Goal: Information Seeking & Learning: Check status

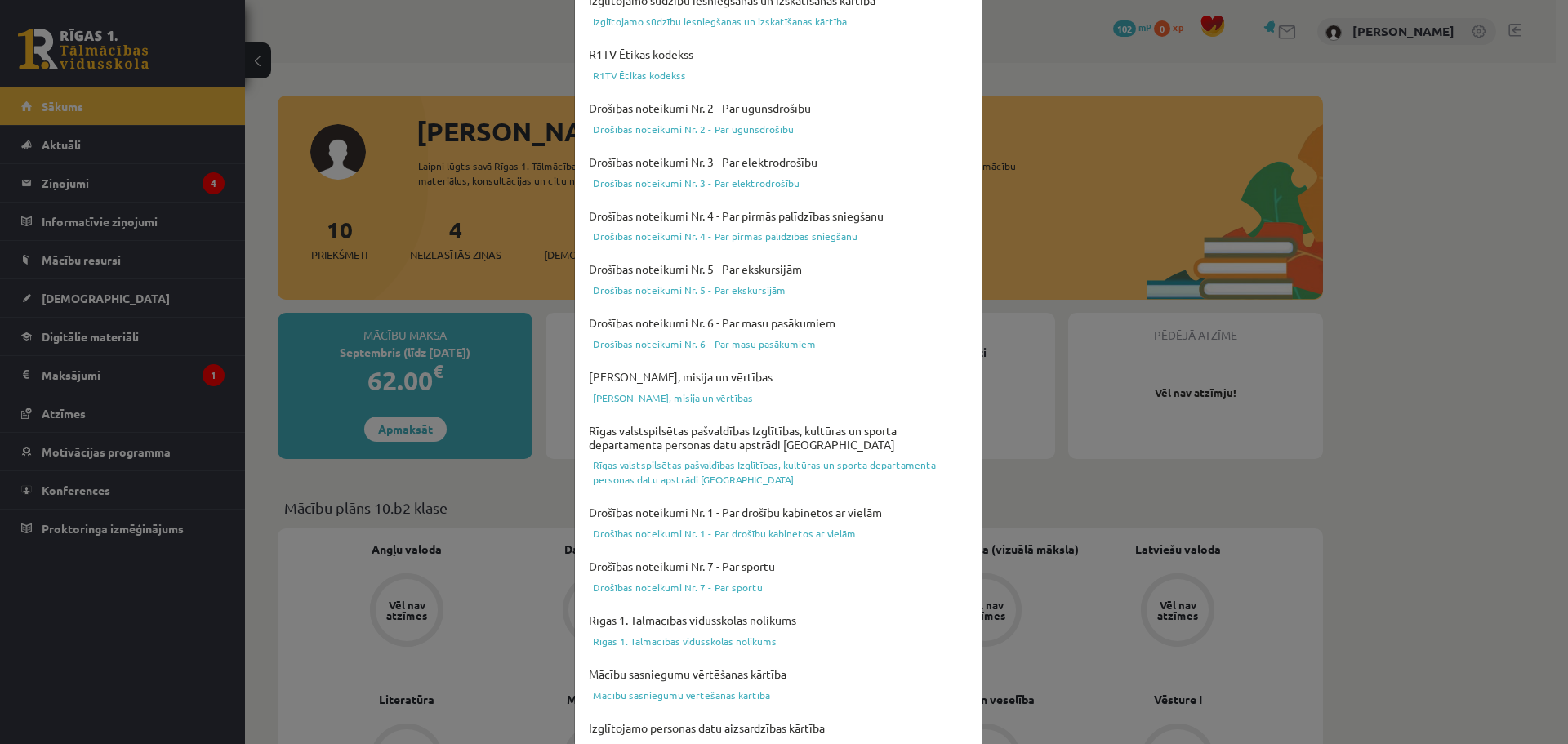
scroll to position [433, 0]
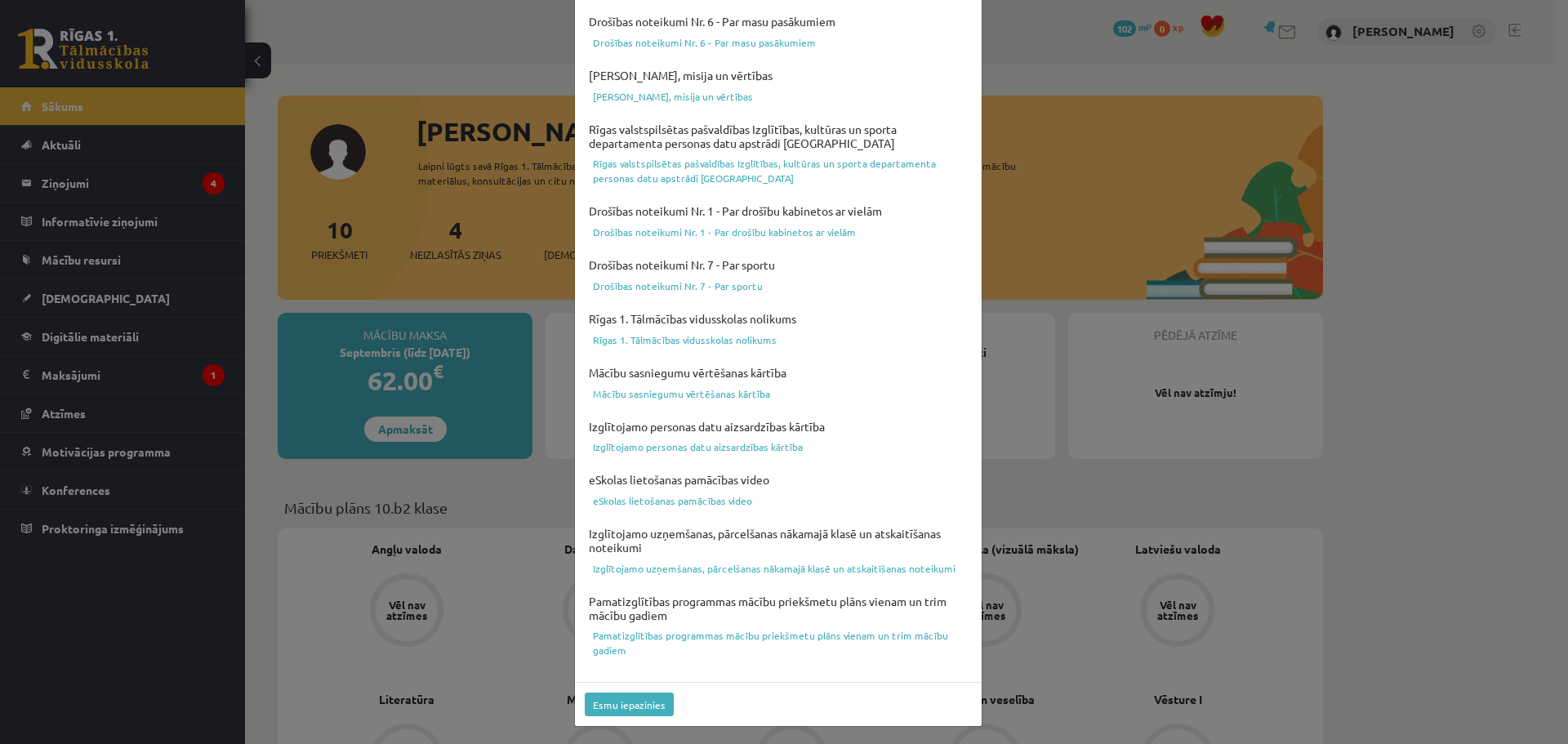
click at [632, 717] on div "Esmu iepazinies" at bounding box center [778, 703] width 407 height 44
click at [630, 705] on button "Esmu iepazinies" at bounding box center [629, 704] width 89 height 23
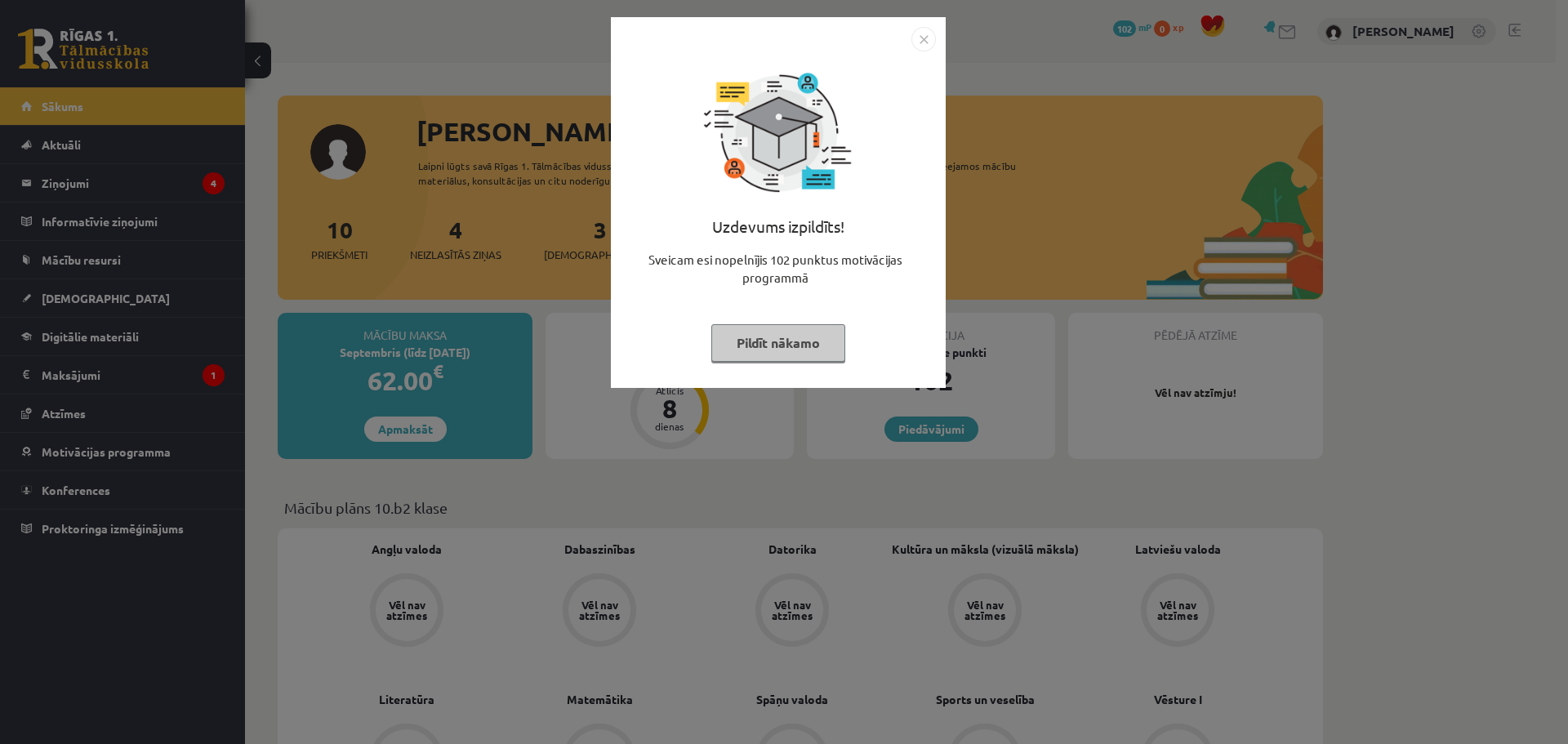
click at [924, 30] on img "Close" at bounding box center [923, 39] width 24 height 24
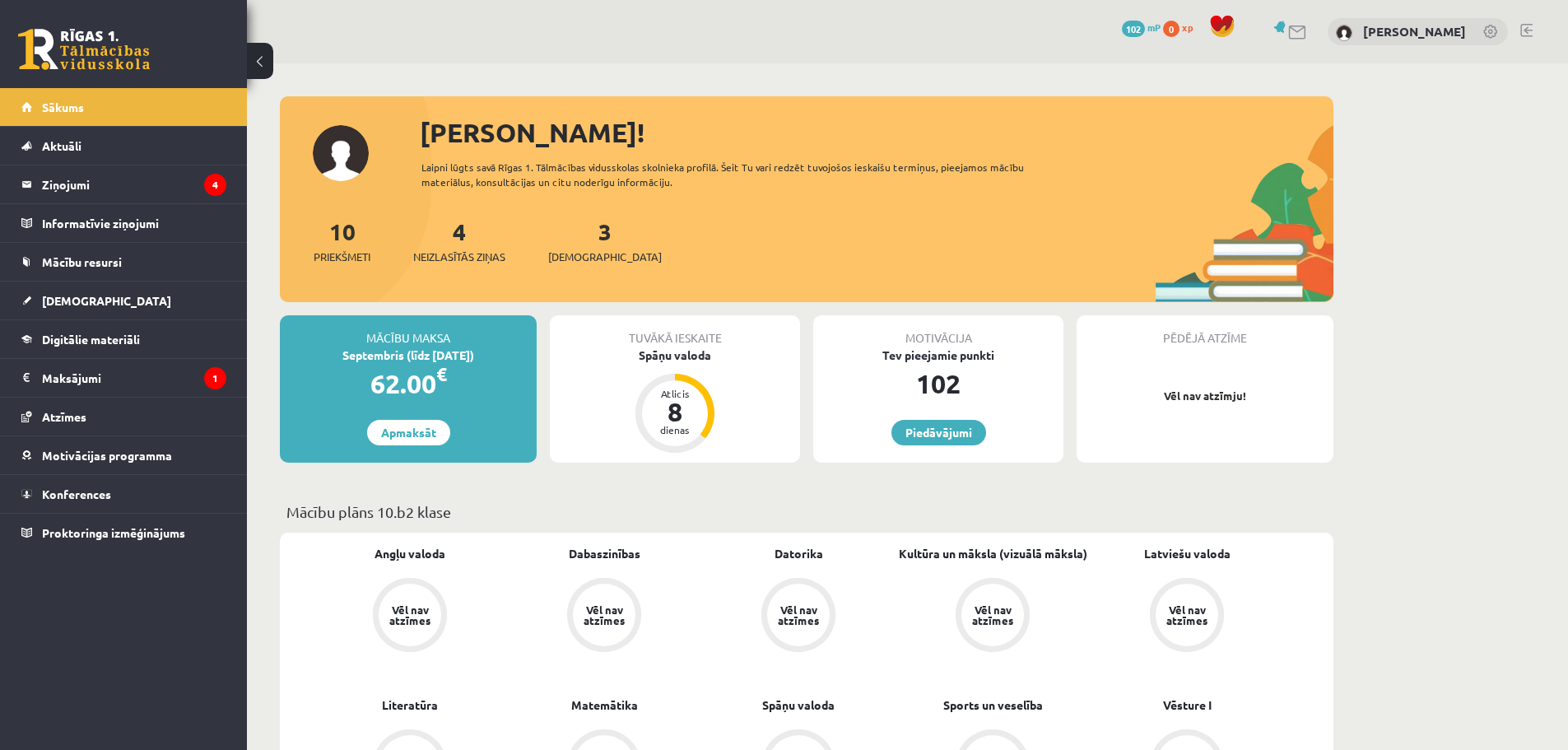
click at [587, 242] on div "3 Ieskaites" at bounding box center [605, 240] width 113 height 51
click at [211, 375] on icon "1" at bounding box center [215, 378] width 22 height 22
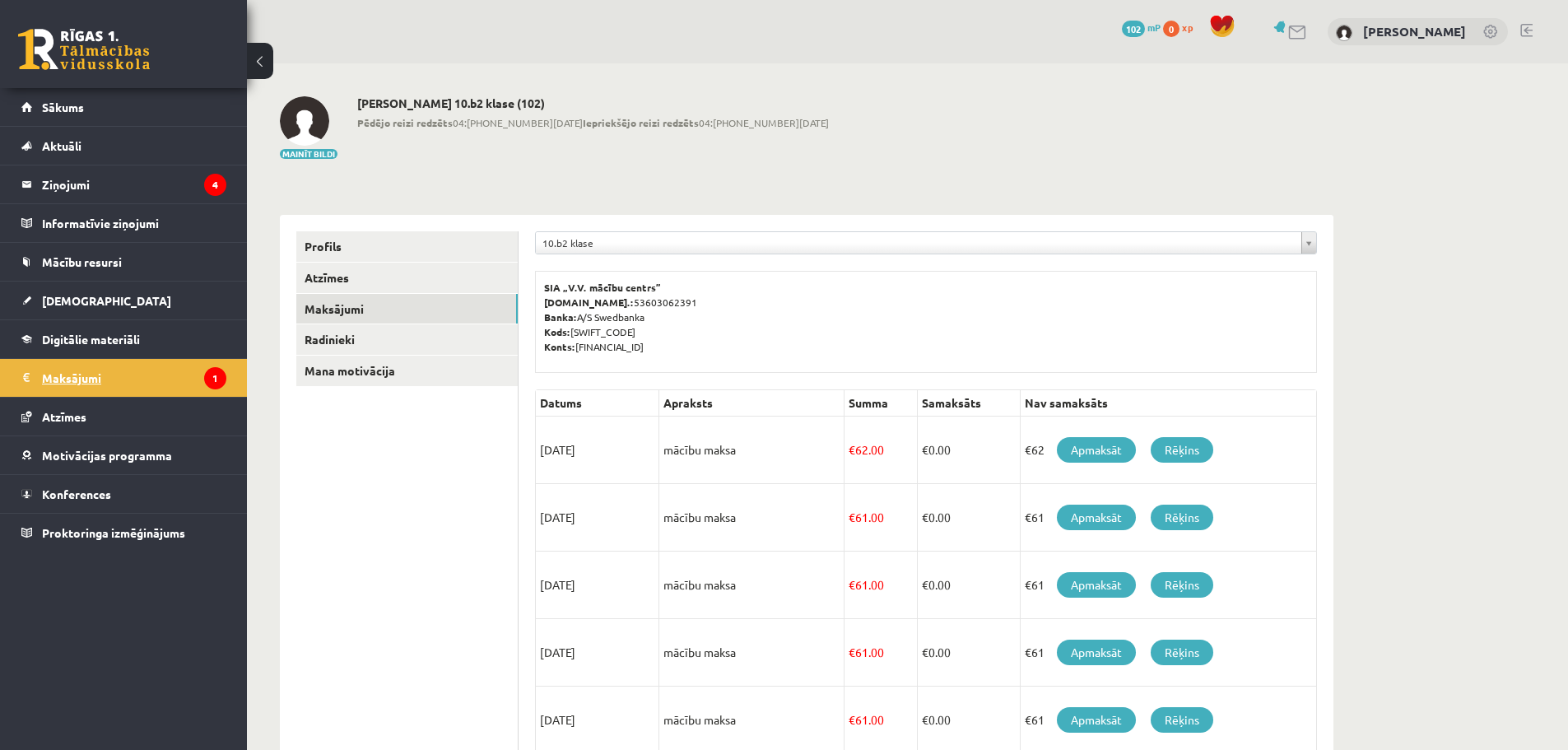
click at [222, 384] on icon "1" at bounding box center [215, 378] width 22 height 22
click at [93, 103] on link "Sākums" at bounding box center [124, 107] width 205 height 38
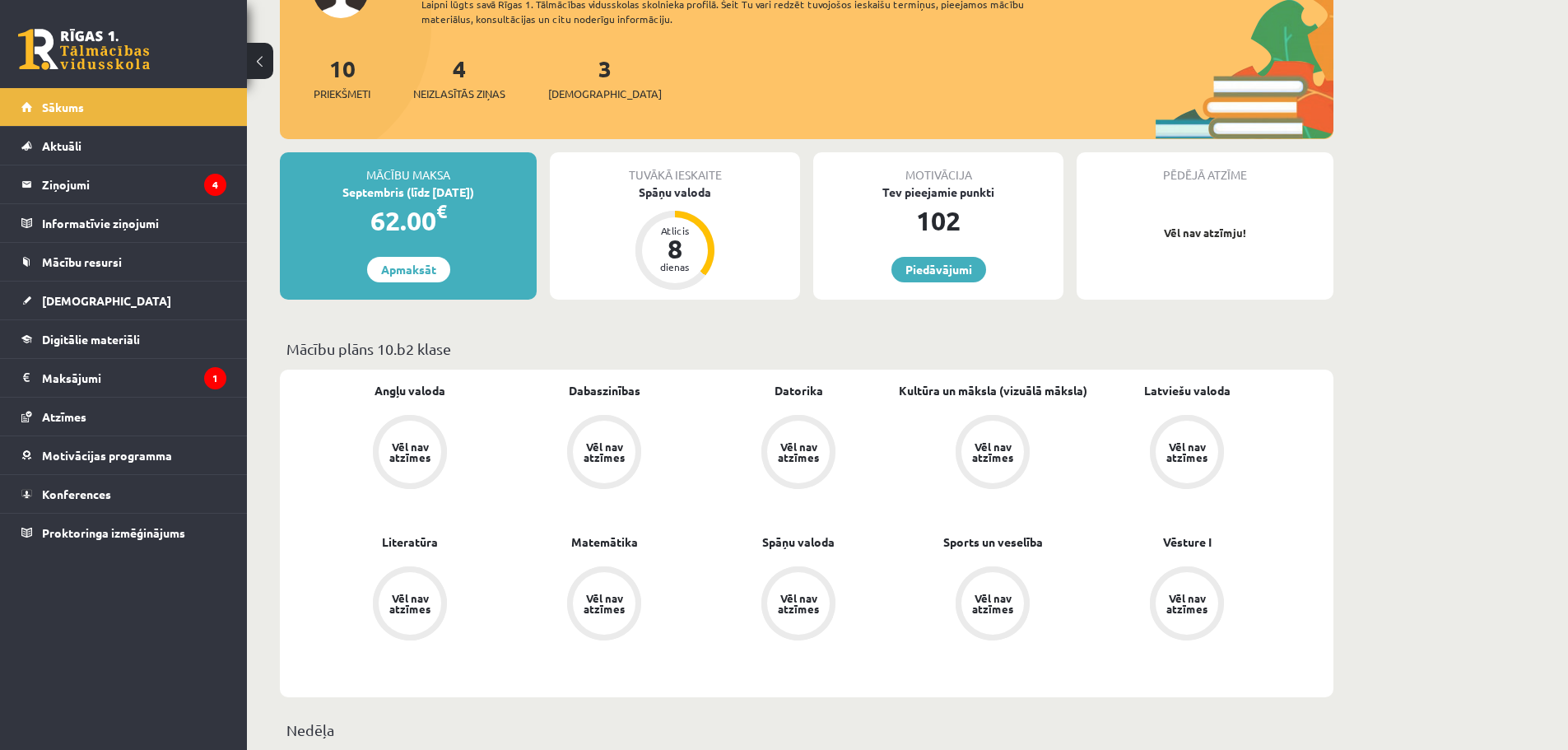
scroll to position [83, 0]
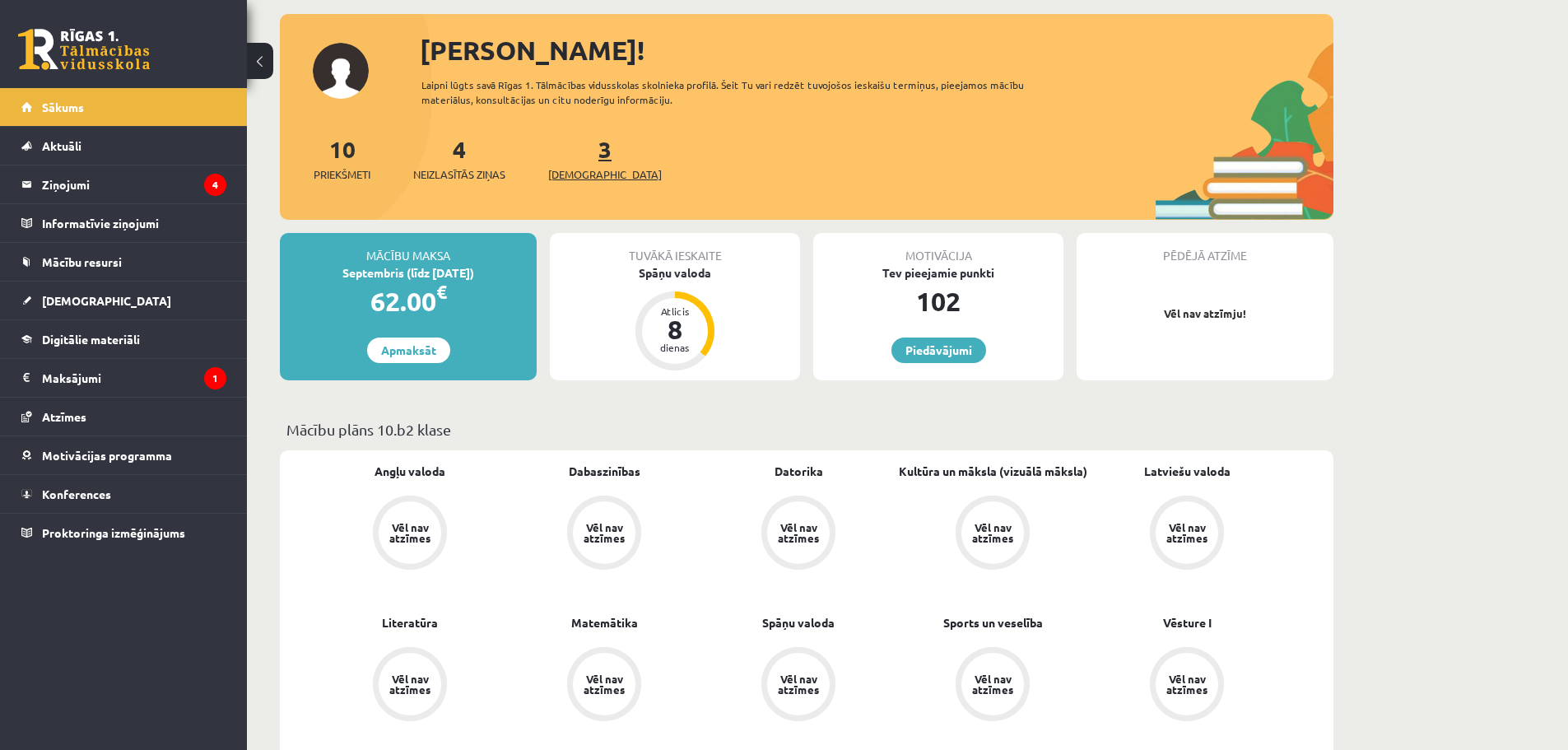
click at [576, 156] on link "3 Ieskaites" at bounding box center [605, 158] width 113 height 48
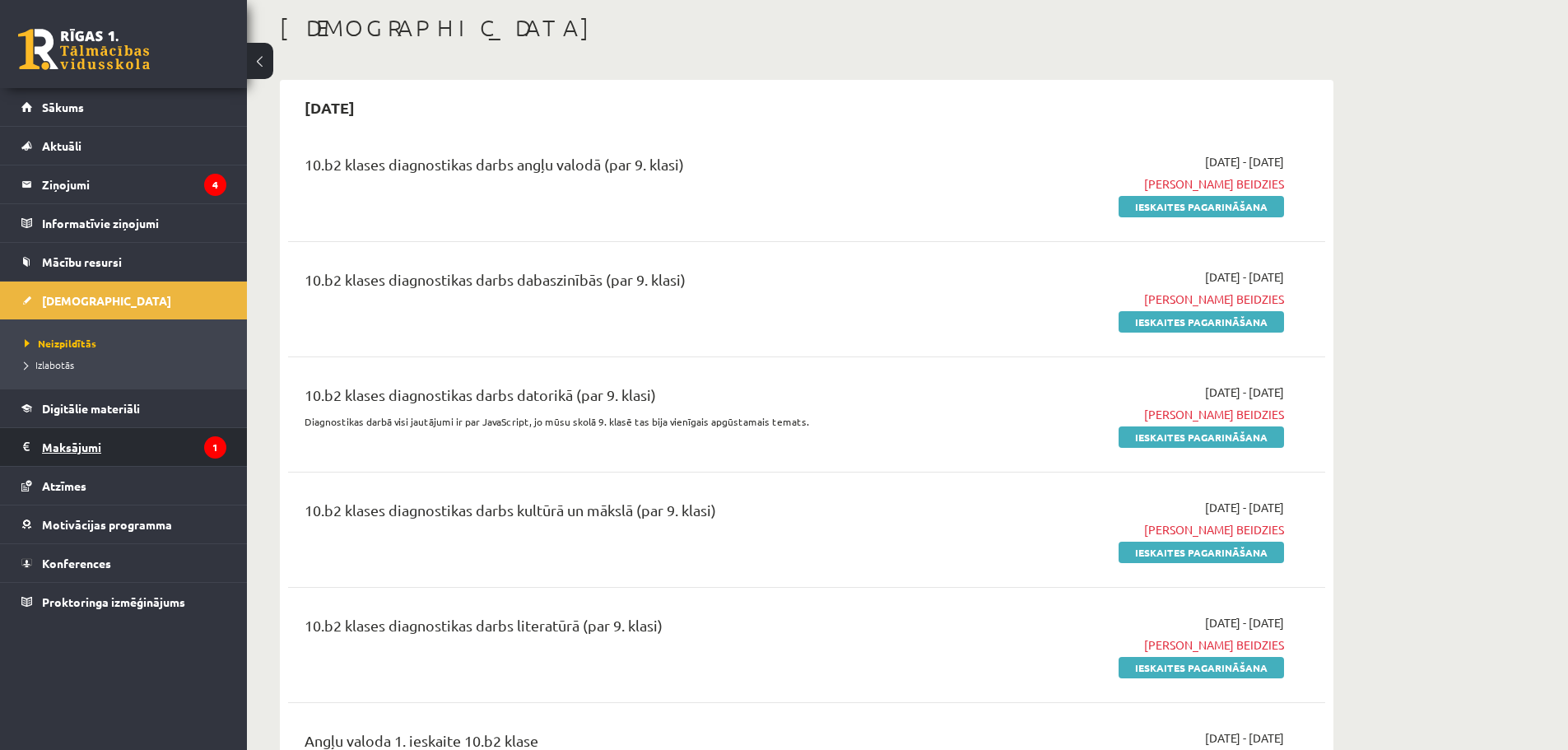
scroll to position [164, 0]
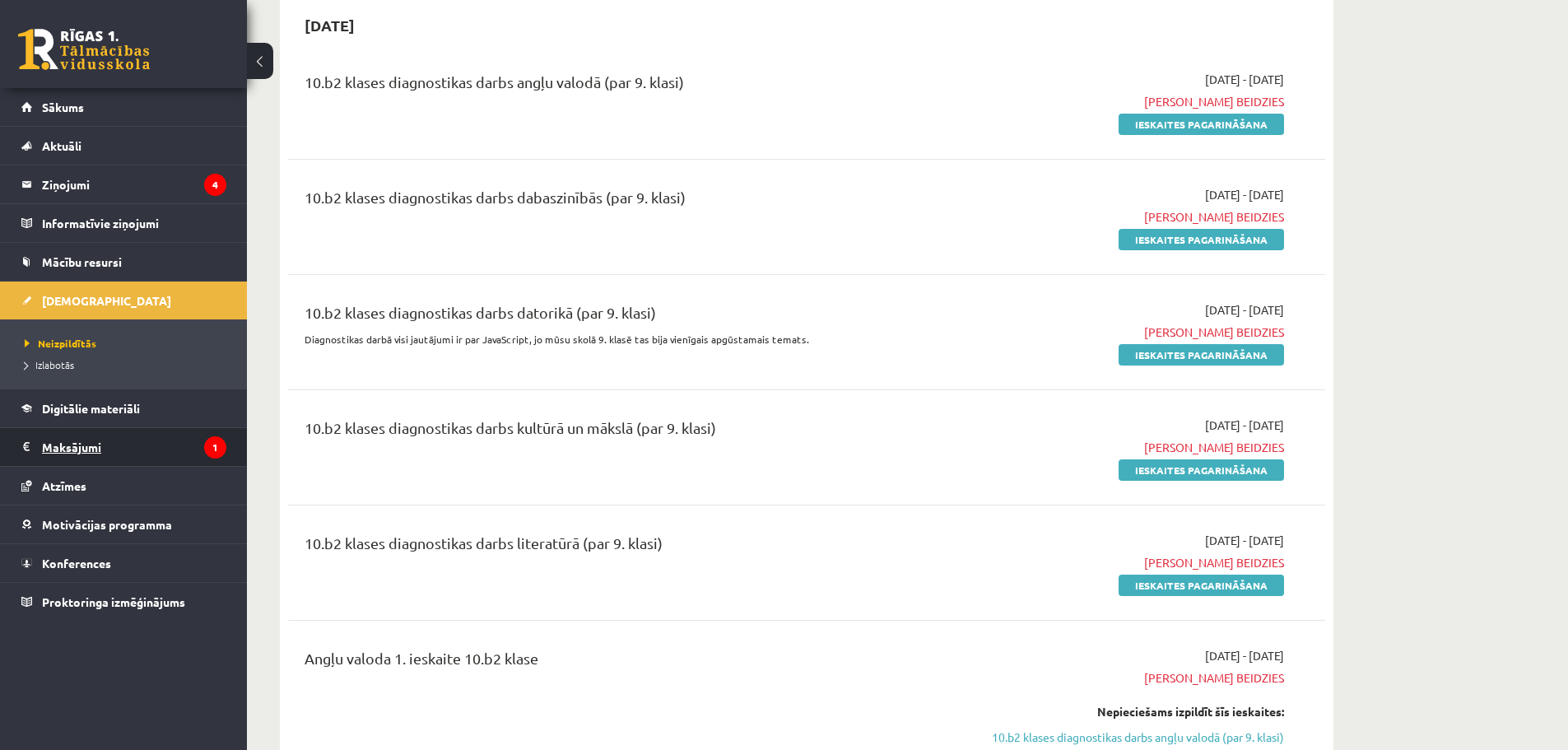
click at [182, 452] on legend "Maksājumi 1" at bounding box center [133, 447] width 184 height 38
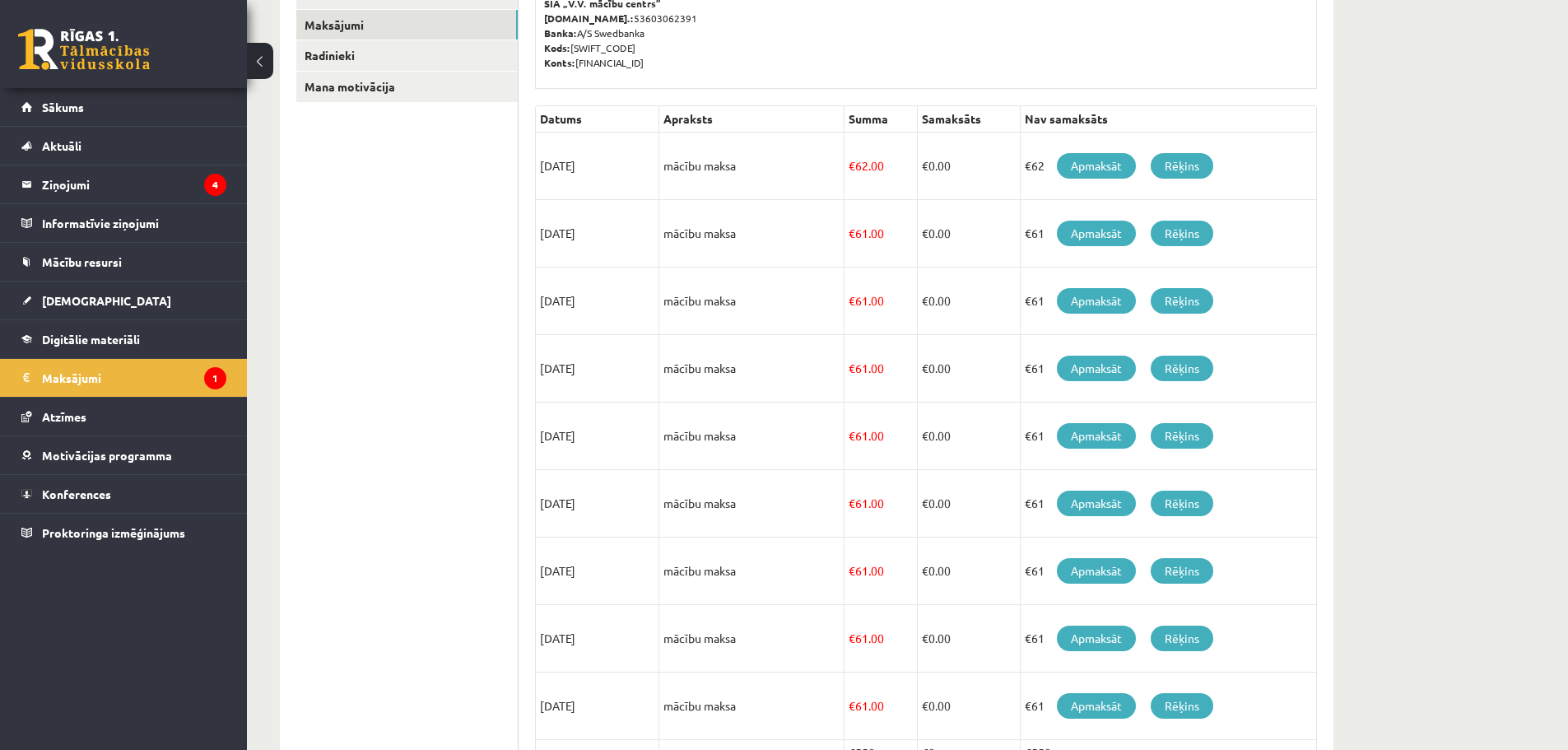
scroll to position [391, 0]
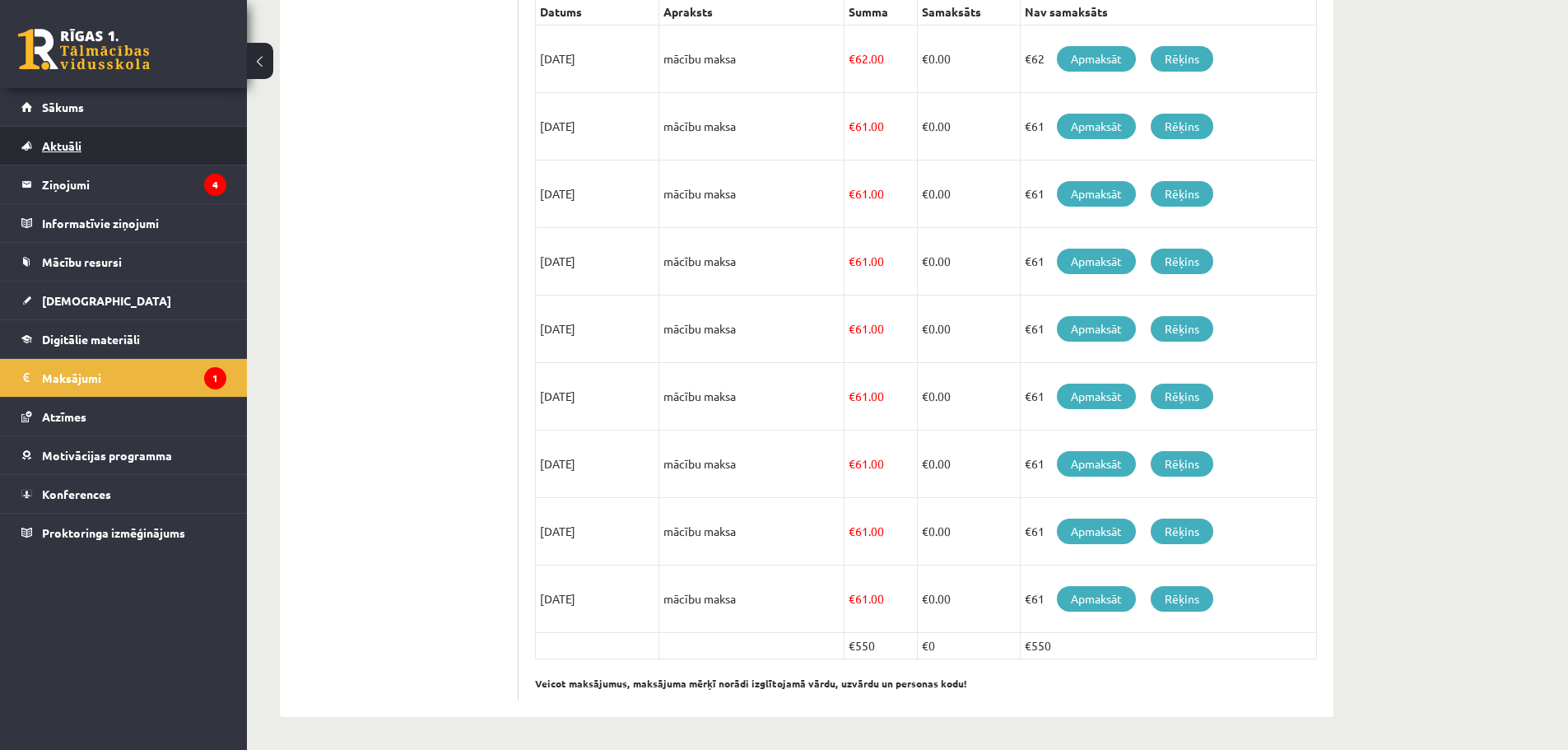
click at [55, 161] on link "Aktuāli" at bounding box center [124, 146] width 205 height 38
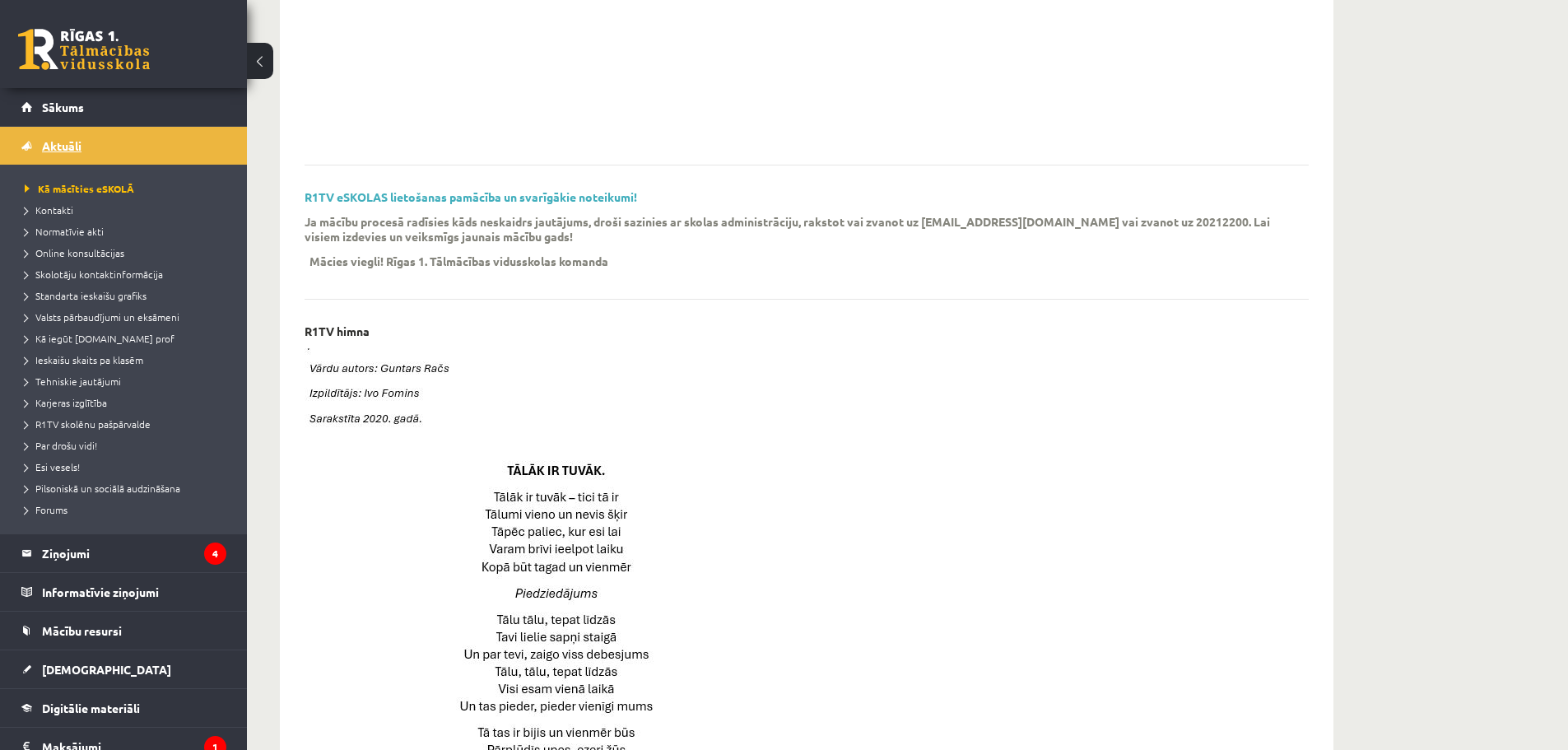
click at [45, 140] on span "Aktuāli" at bounding box center [62, 145] width 40 height 15
click at [64, 98] on link "Sākums" at bounding box center [124, 107] width 205 height 38
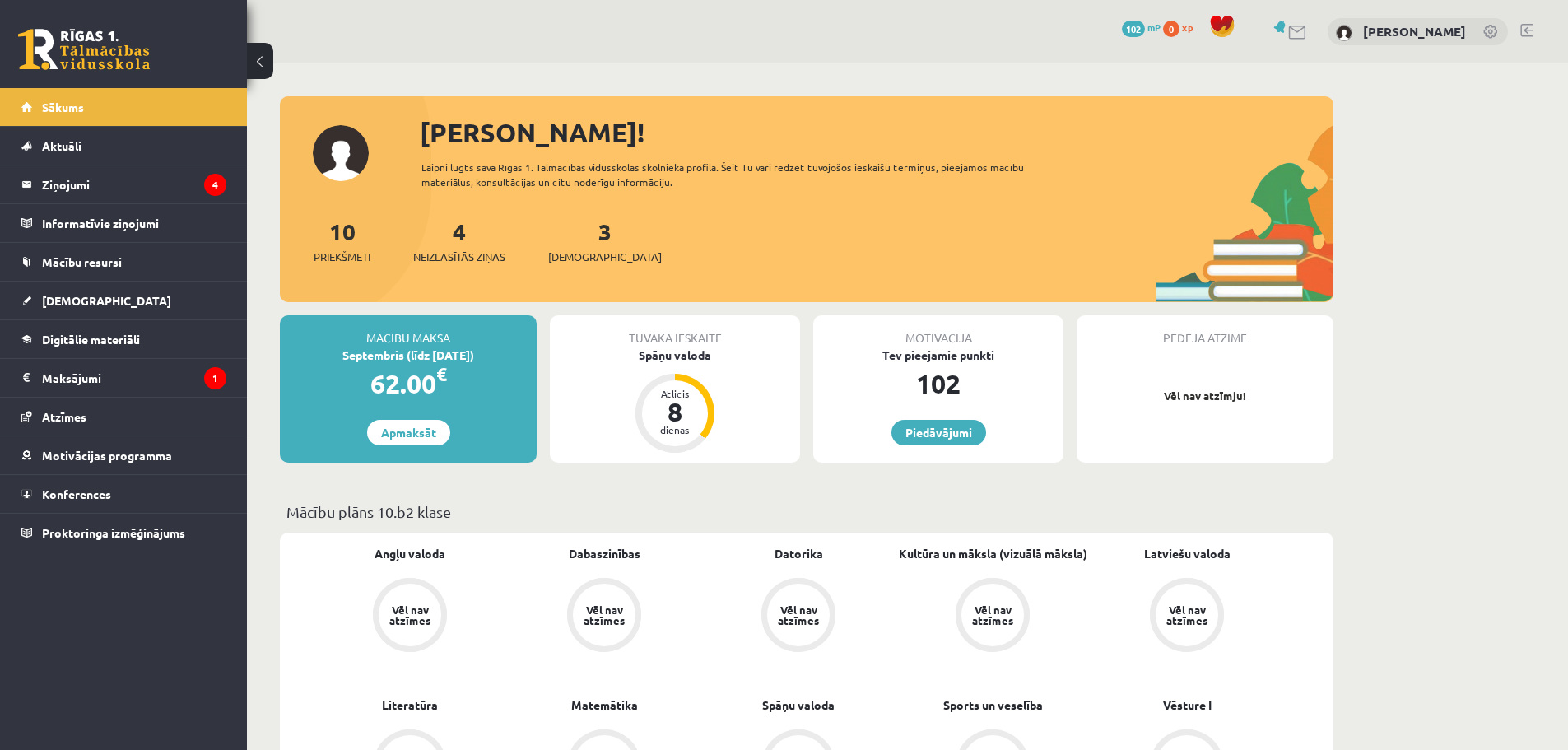
click at [684, 349] on div "Spāņu valoda" at bounding box center [676, 355] width 251 height 17
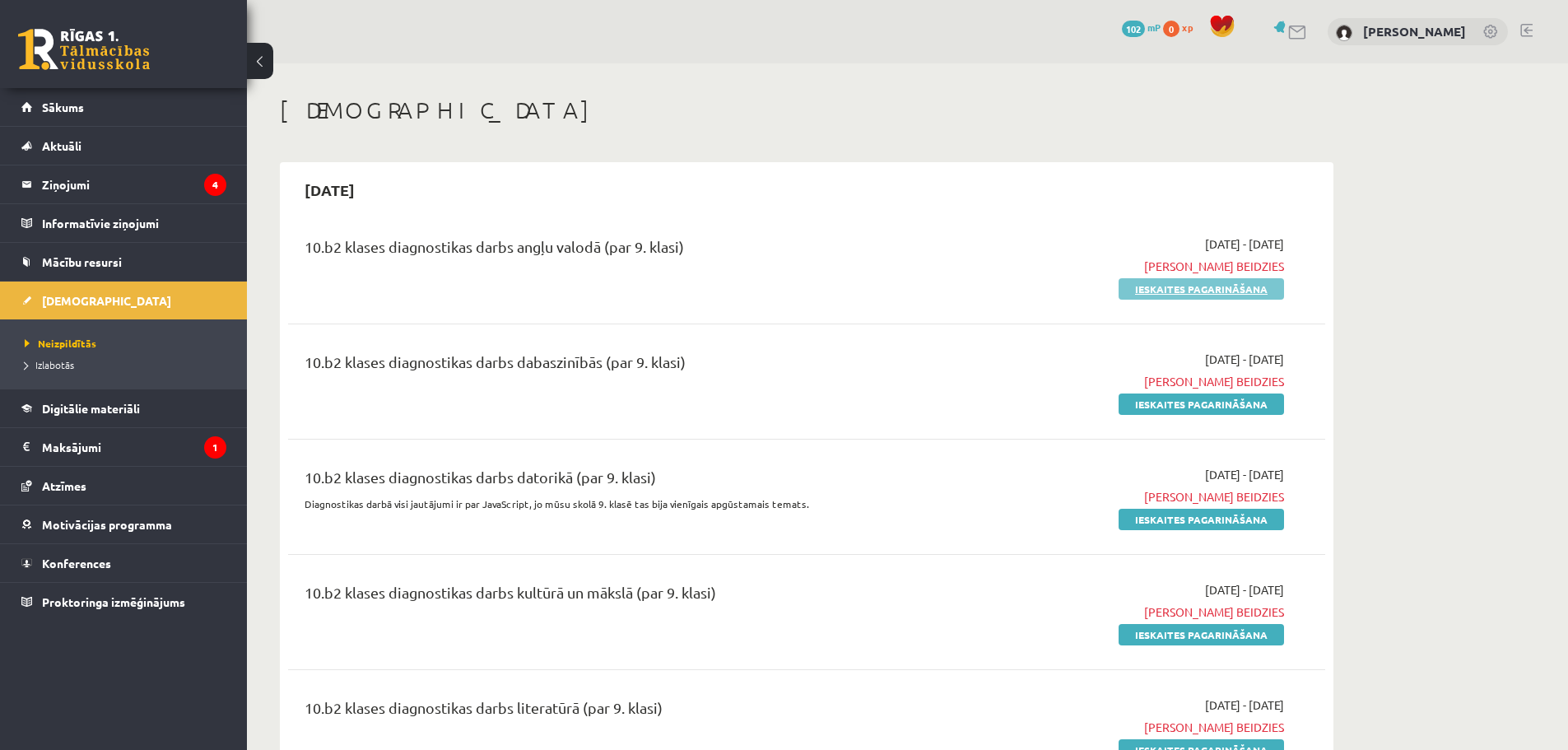
click at [1170, 288] on link "Ieskaites pagarināšana" at bounding box center [1201, 289] width 165 height 22
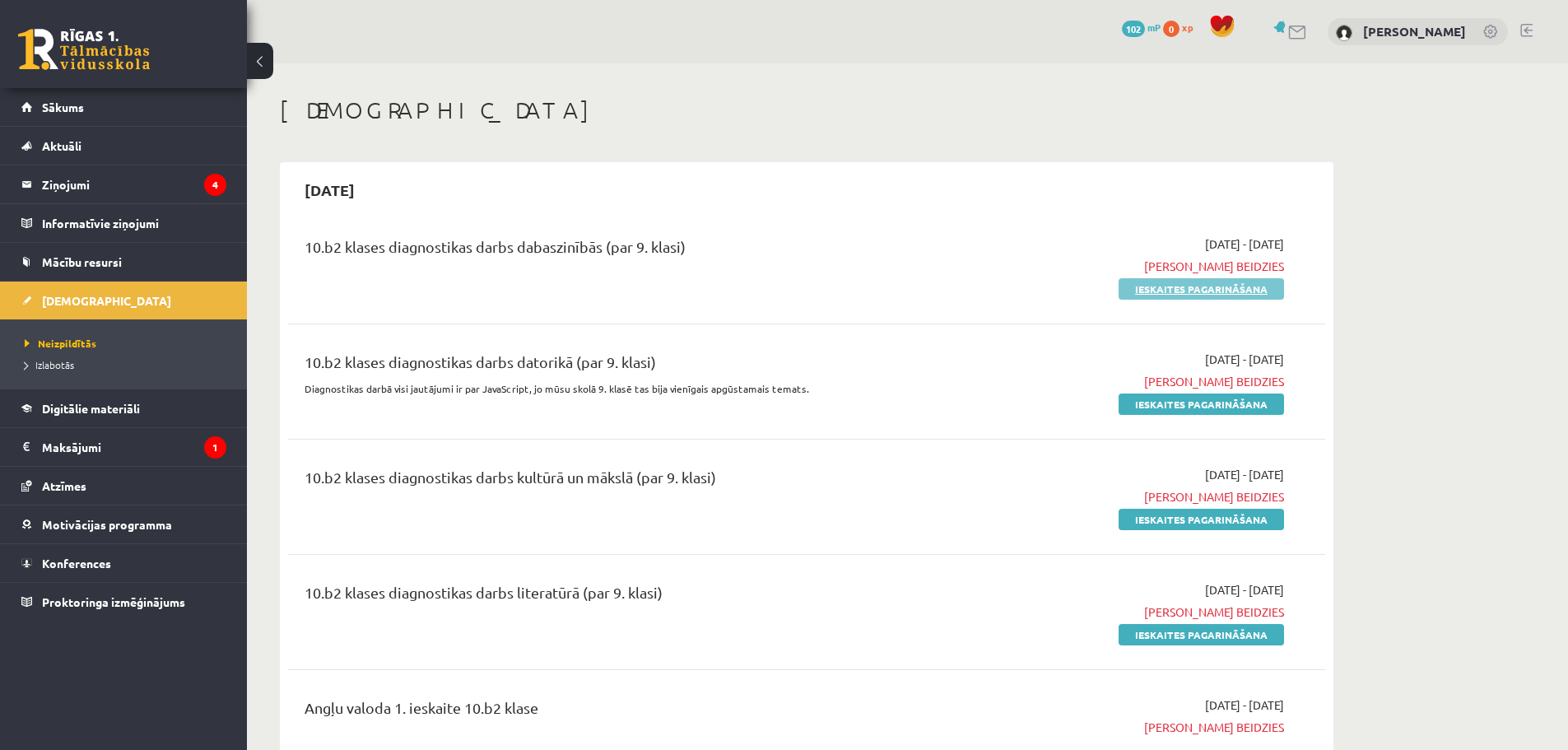
click at [1167, 294] on link "Ieskaites pagarināšana" at bounding box center [1201, 289] width 165 height 22
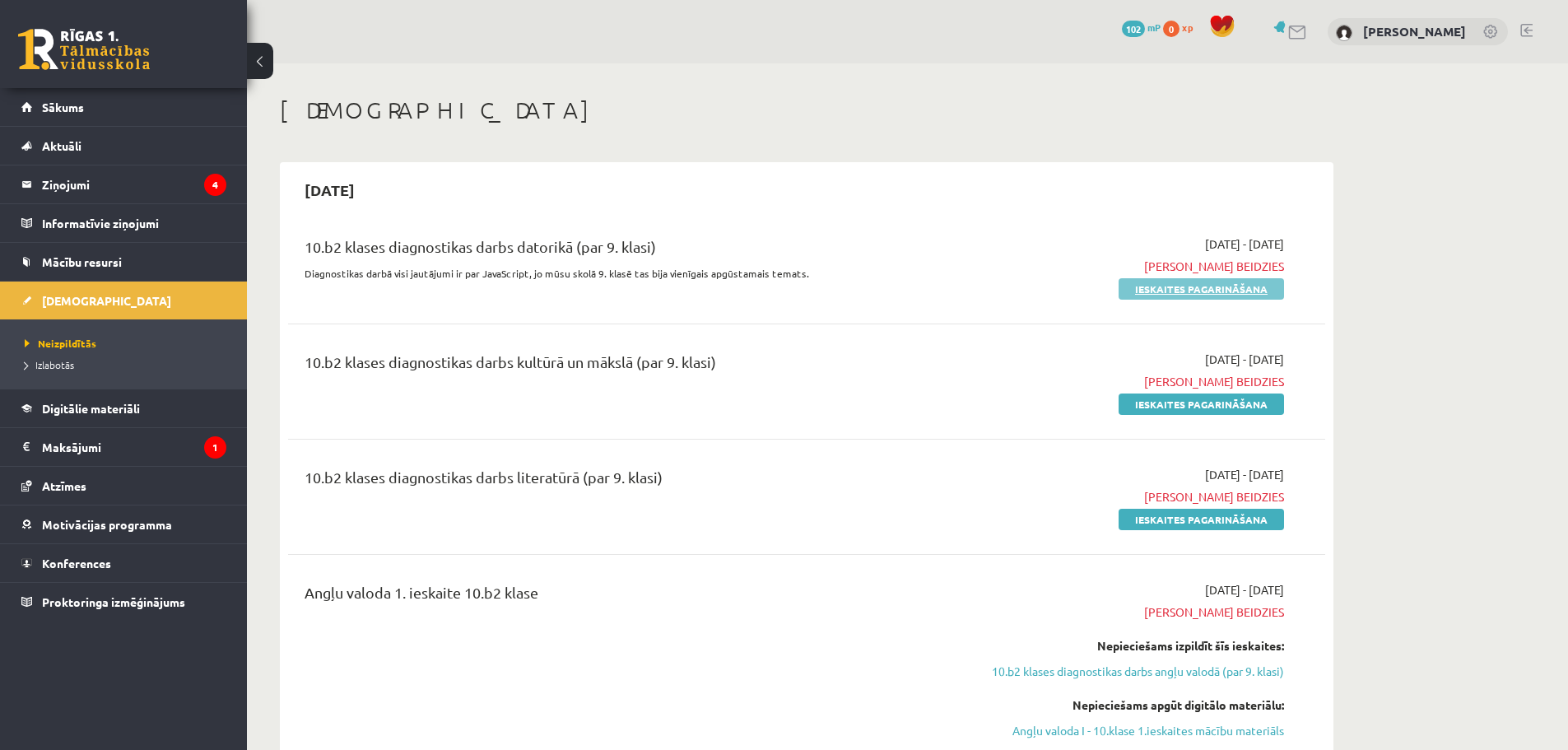
click at [1157, 294] on link "Ieskaites pagarināšana" at bounding box center [1201, 289] width 165 height 22
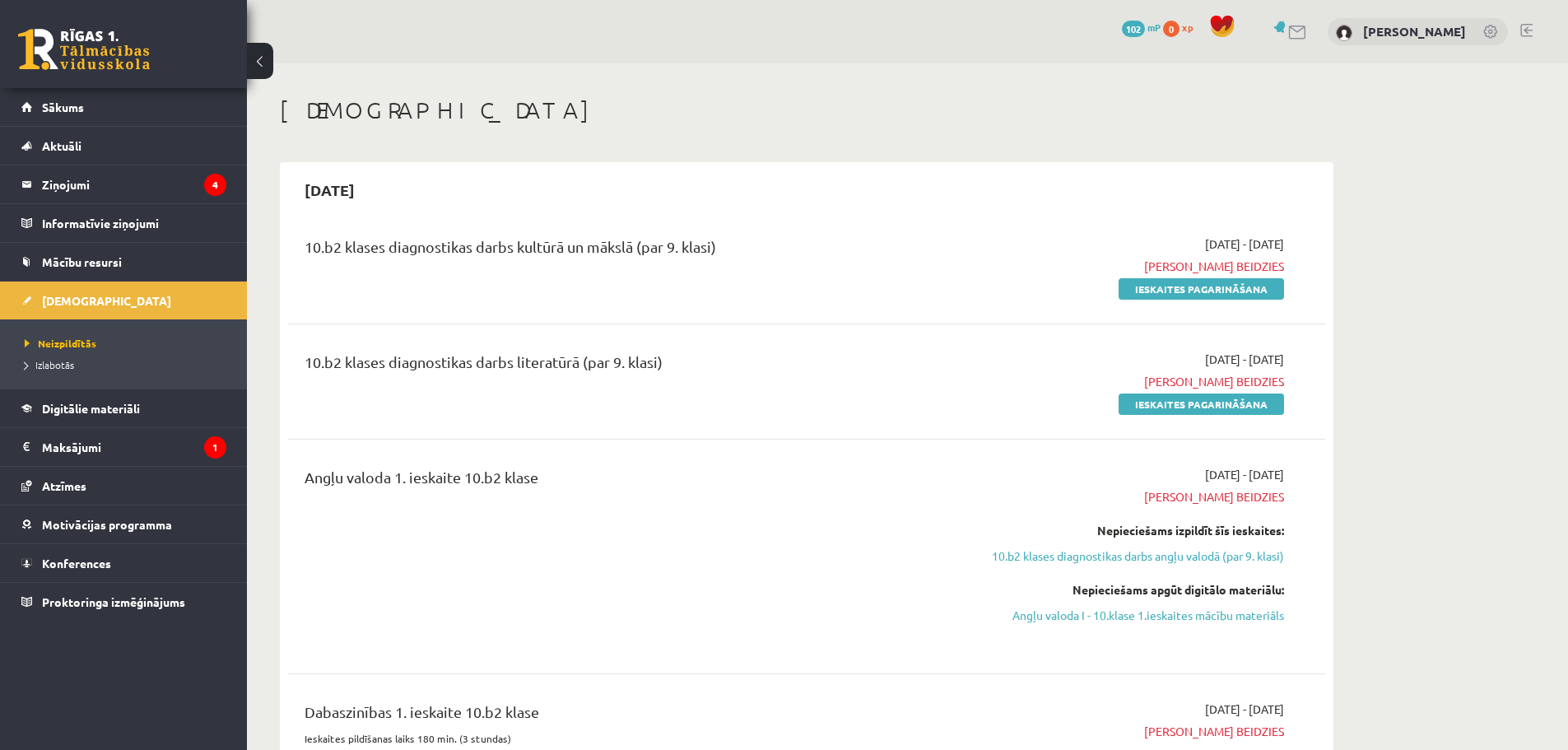
click at [1205, 378] on span "[PERSON_NAME] beidzies" at bounding box center [1129, 381] width 311 height 17
click at [1149, 346] on div "10.b2 klases diagnostikas darbs literatūrā (par 9. klasi) [DATE] - [DATE] Termi…" at bounding box center [806, 381] width 1037 height 94
click at [1070, 370] on div "[DATE] - [DATE] Termiņš beidzies Ieskaites pagarināšana" at bounding box center [1129, 381] width 335 height 62
click at [1144, 422] on div "10.b2 klases diagnostikas darbs literatūrā (par 9. klasi) [DATE] - [DATE] Termi…" at bounding box center [806, 381] width 1037 height 94
click at [1147, 408] on link "Ieskaites pagarināšana" at bounding box center [1201, 404] width 165 height 22
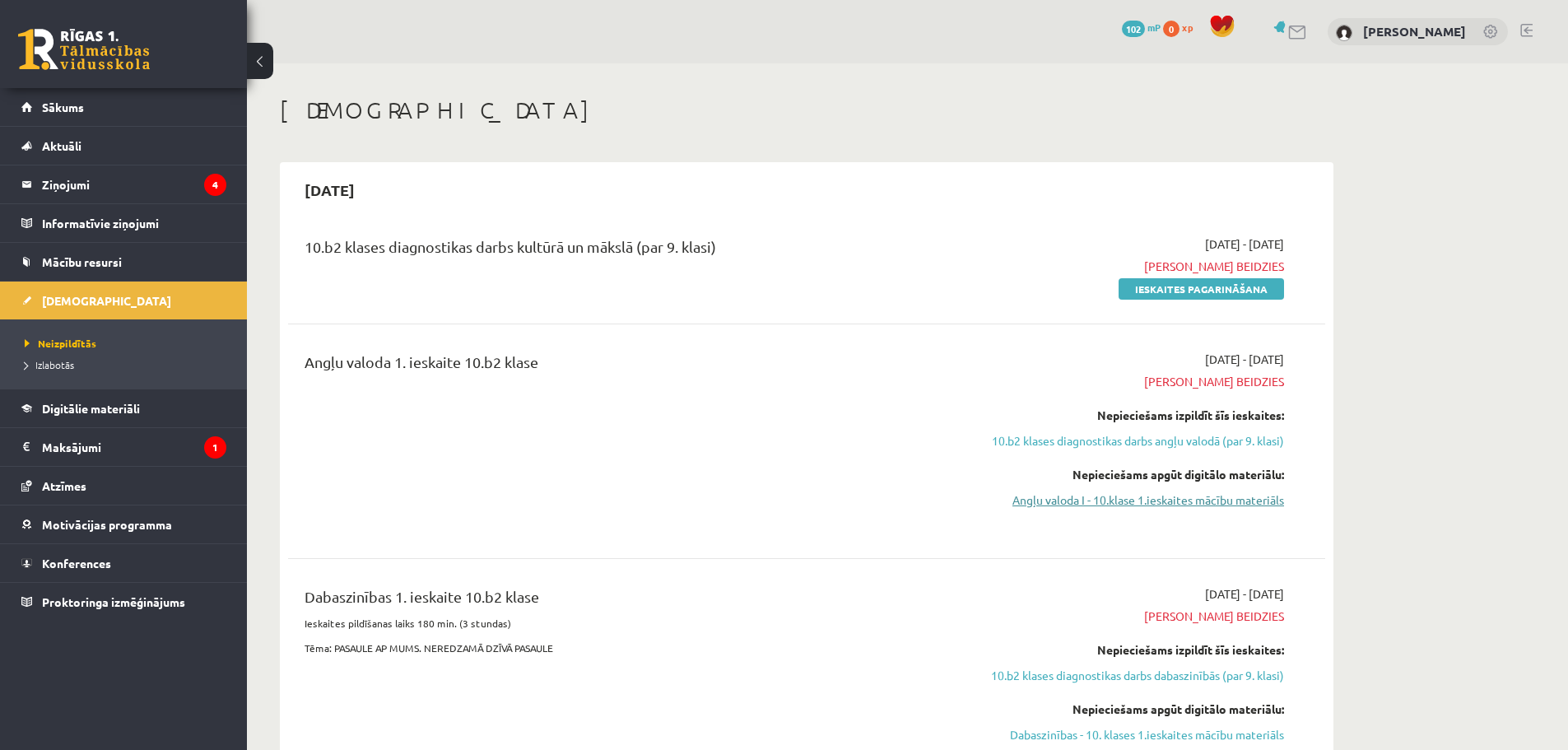
click at [1202, 491] on link "Angļu valoda I - 10.klase 1.ieskaites mācību materiāls" at bounding box center [1129, 499] width 311 height 17
click at [693, 273] on div "10.b2 klases diagnostikas darbs kultūrā un mākslā (par 9. klasi)" at bounding box center [626, 266] width 669 height 62
click at [1079, 504] on link "Angļu valoda I - 10.klase 1.ieskaites mācību materiāls" at bounding box center [1129, 499] width 311 height 17
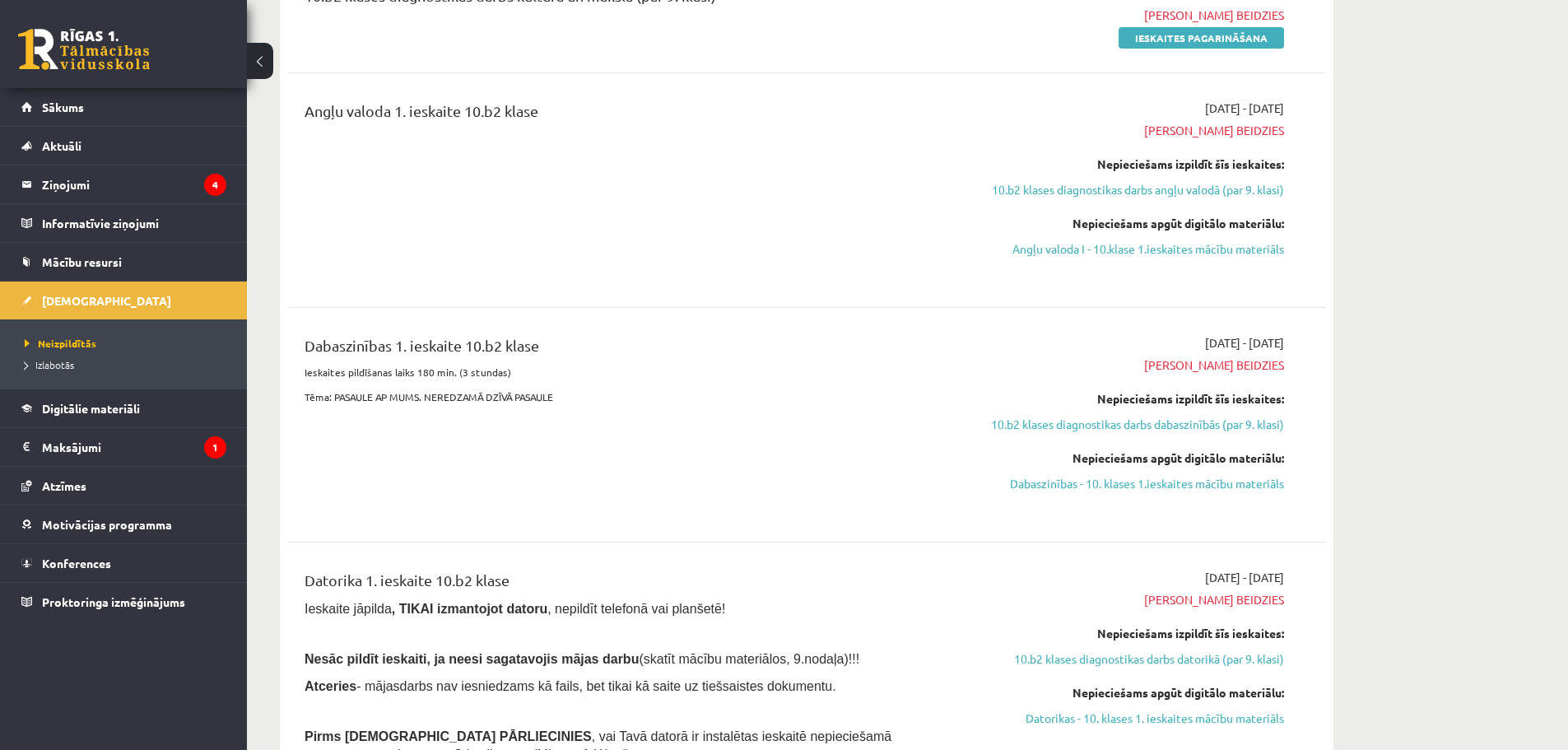
scroll to position [411, 0]
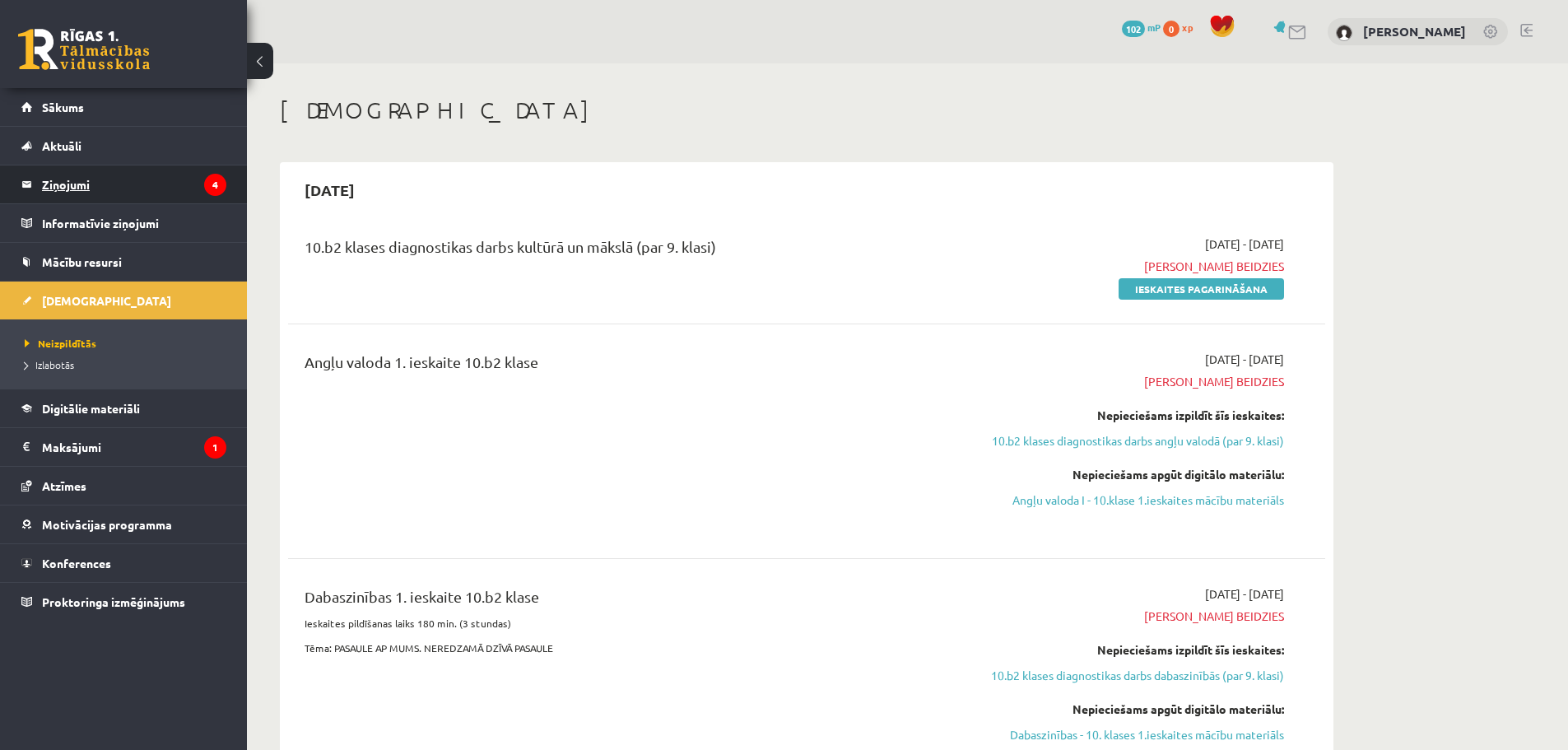
click at [145, 182] on legend "Ziņojumi 4" at bounding box center [133, 184] width 184 height 38
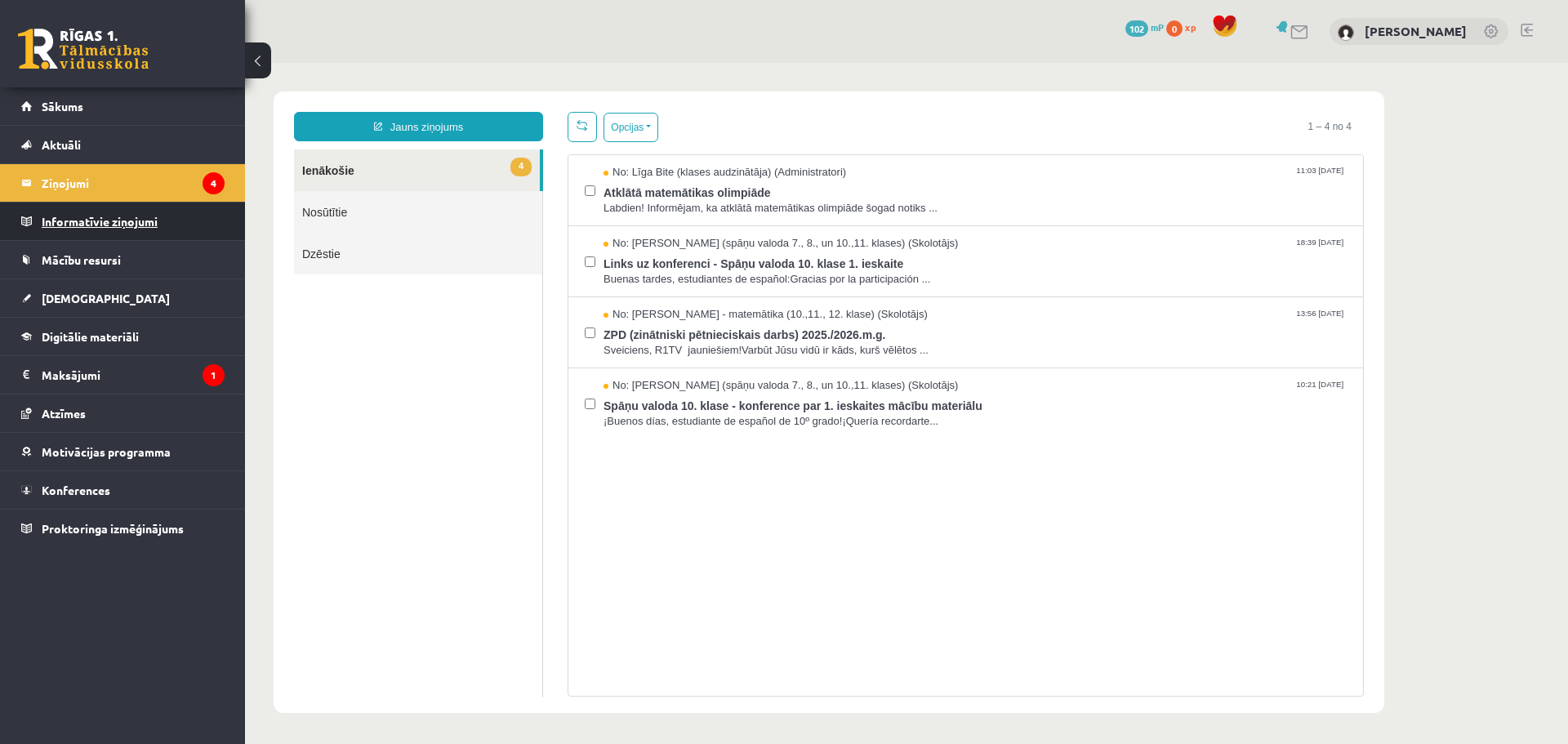
click at [168, 238] on legend "Informatīvie ziņojumi 0" at bounding box center [132, 222] width 183 height 38
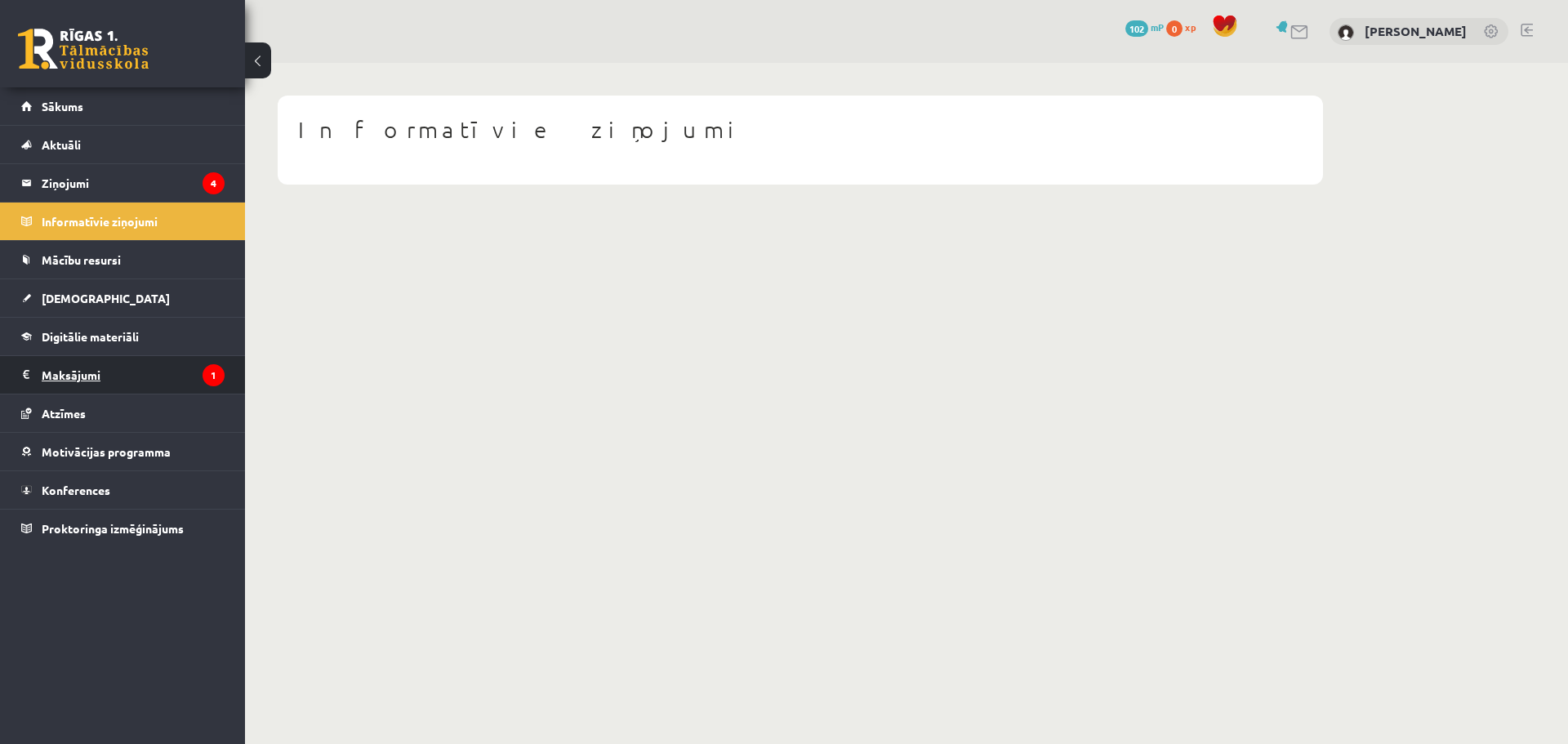
click at [109, 382] on legend "Maksājumi 1" at bounding box center [132, 375] width 183 height 38
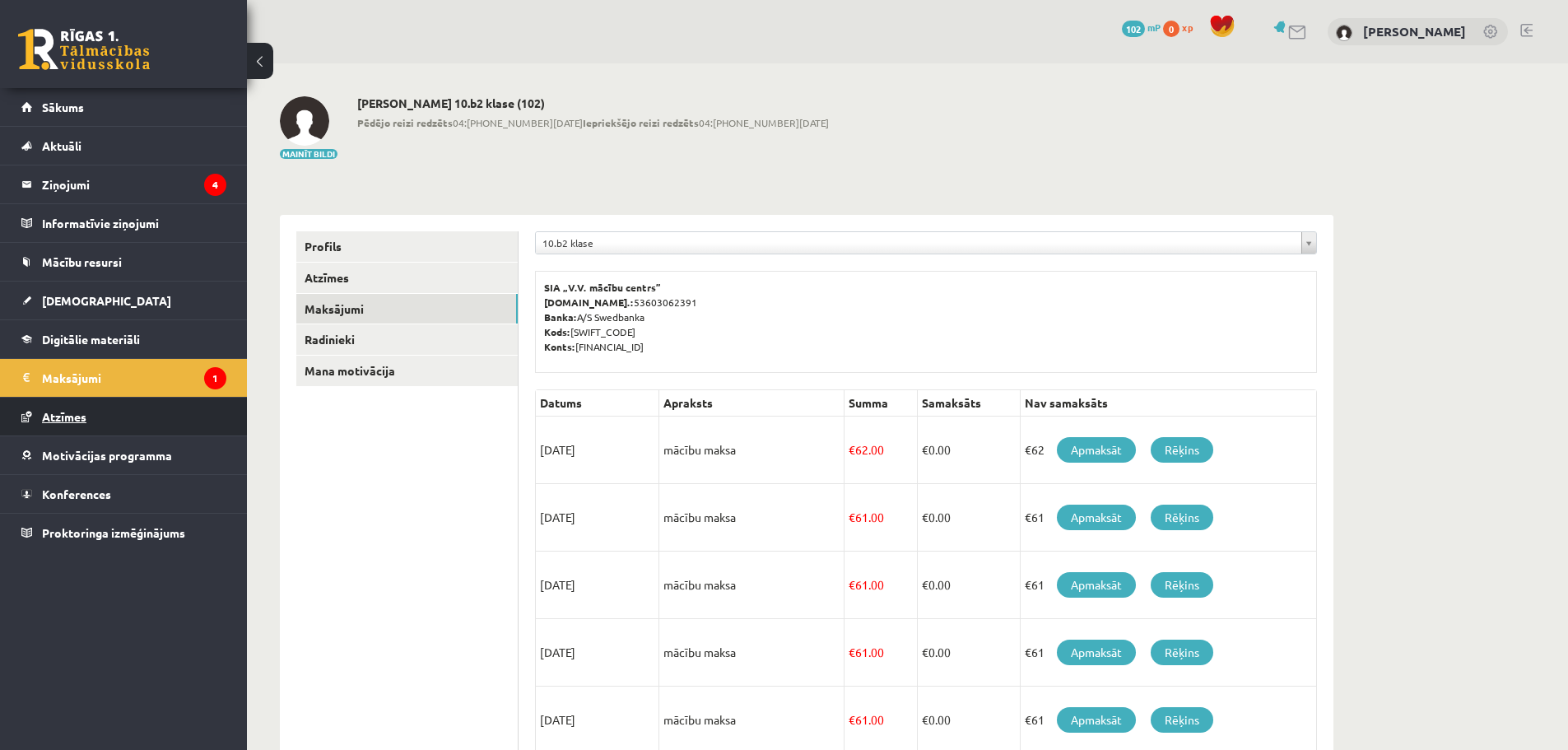
click at [137, 400] on link "Atzīmes" at bounding box center [124, 417] width 205 height 38
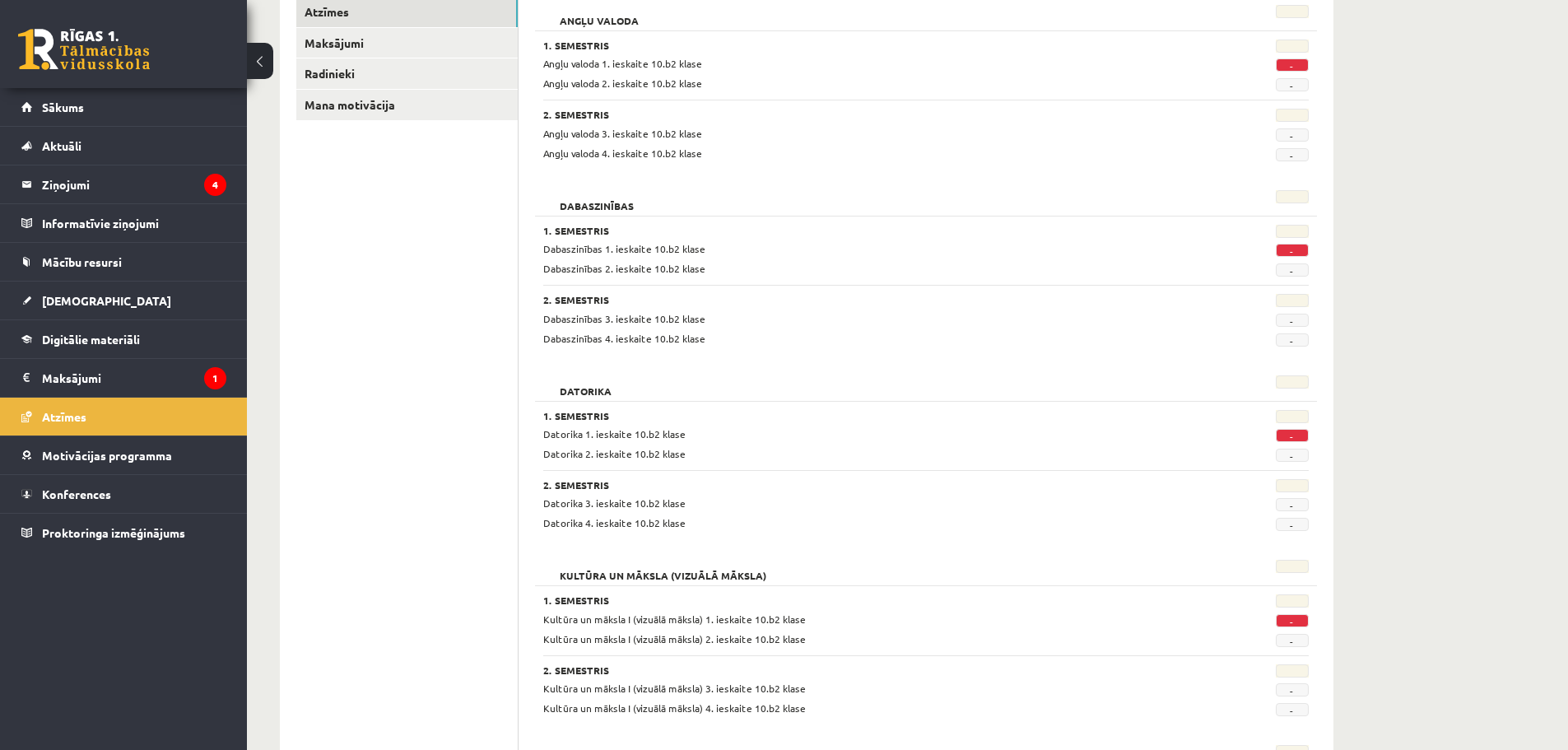
scroll to position [261, 0]
